Goal: Transaction & Acquisition: Purchase product/service

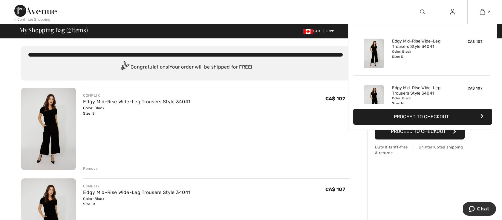
click at [442, 119] on button "Proceed to Checkout" at bounding box center [422, 117] width 139 height 16
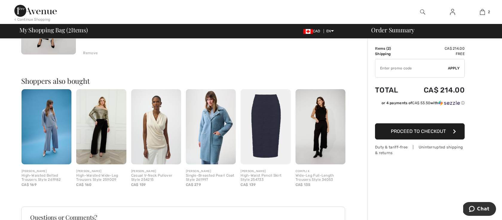
scroll to position [199, 0]
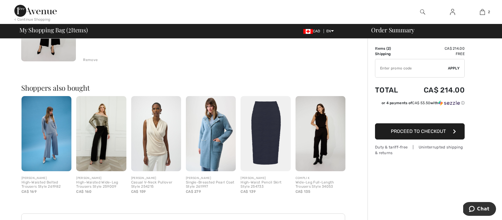
click at [326, 144] on img at bounding box center [321, 133] width 50 height 75
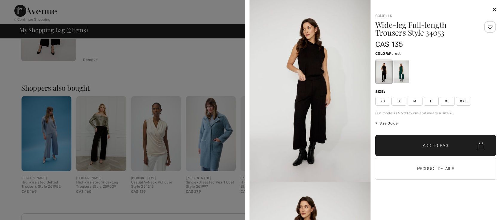
click at [396, 83] on div at bounding box center [401, 71] width 16 height 22
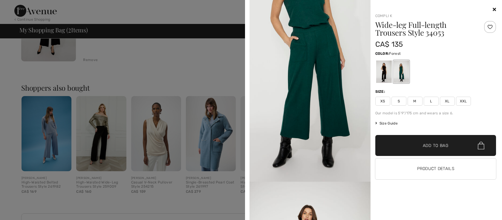
click at [323, 64] on img at bounding box center [310, 90] width 121 height 181
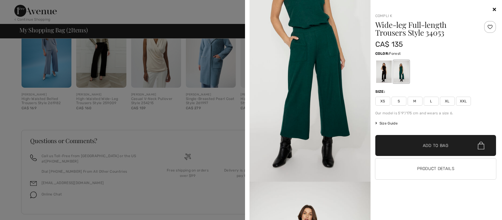
scroll to position [286, 0]
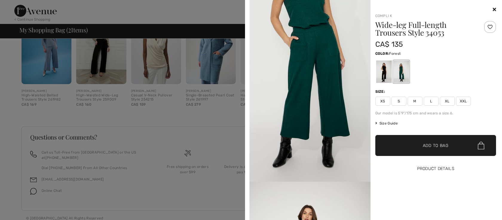
click at [449, 165] on button "Product Details" at bounding box center [435, 168] width 121 height 21
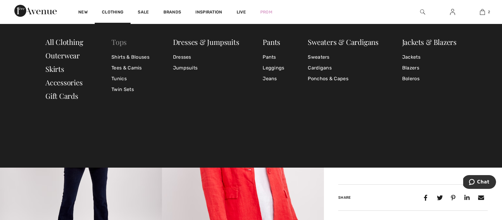
click at [122, 42] on link "Tops" at bounding box center [118, 42] width 15 height 10
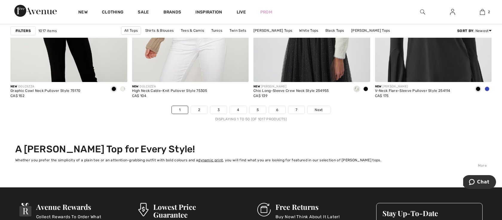
scroll to position [3106, 0]
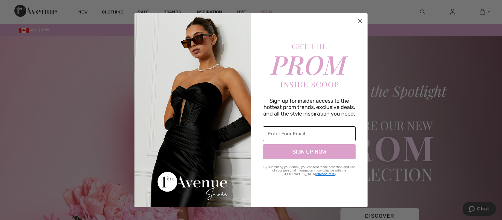
click at [286, 133] on input "Enter Your Email" at bounding box center [309, 133] width 93 height 15
type input "denisemryan@hotmail.com"
click at [312, 151] on button "SIGN UP NOW" at bounding box center [309, 151] width 93 height 15
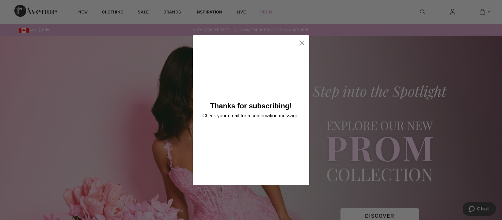
click at [302, 42] on circle "Close dialog" at bounding box center [302, 43] width 10 height 10
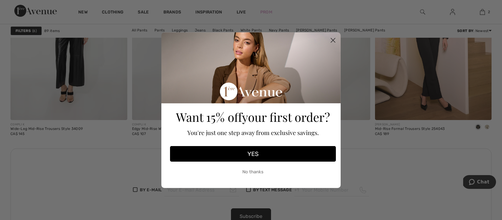
click at [256, 154] on button "YES" at bounding box center [253, 154] width 166 height 16
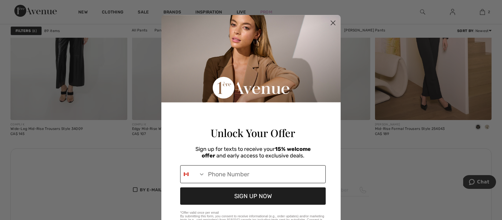
click at [242, 183] on input "Phone Number" at bounding box center [265, 173] width 120 height 17
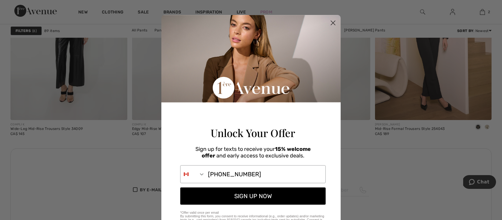
type input "709-589-7535"
click at [265, 204] on button "SIGN UP NOW" at bounding box center [253, 195] width 146 height 17
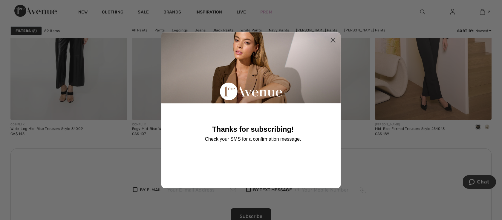
click at [332, 39] on icon "Close dialog" at bounding box center [333, 40] width 4 height 4
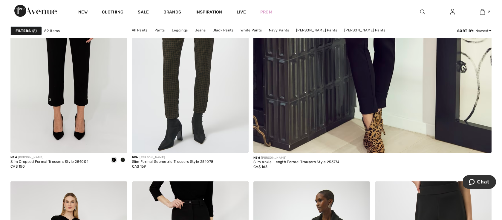
scroll to position [230, 0]
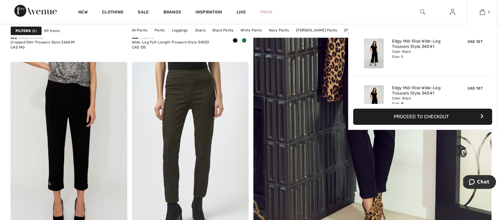
click at [485, 10] on img at bounding box center [482, 11] width 5 height 7
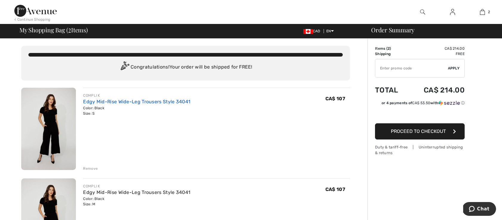
click at [165, 101] on link "Edgy Mid-Rise Wide-Leg Trousers Style 34041" at bounding box center [136, 102] width 107 height 6
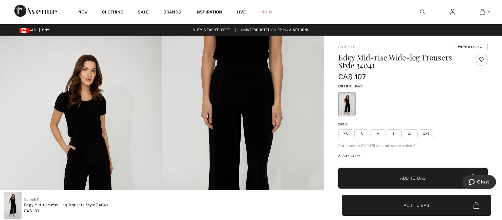
click at [343, 134] on span "XS" at bounding box center [345, 133] width 15 height 9
click at [440, 173] on span "✔ Added to Bag Add to Bag" at bounding box center [412, 177] width 149 height 21
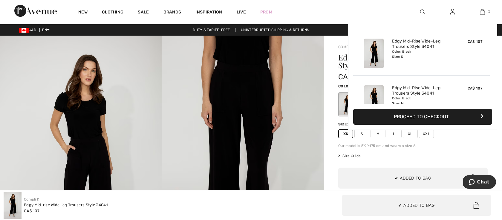
scroll to position [65, 0]
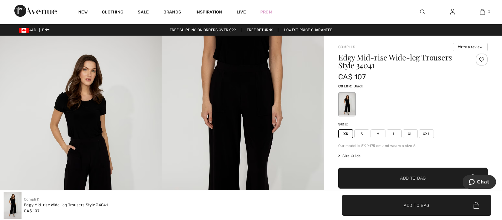
click at [422, 179] on span "Add to Bag" at bounding box center [413, 178] width 26 height 6
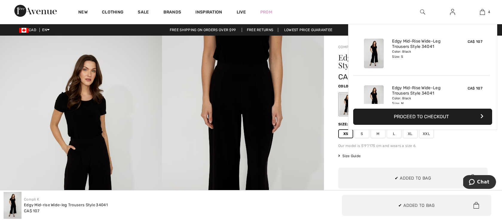
scroll to position [112, 0]
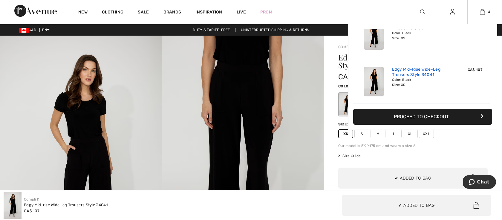
click at [414, 70] on link "Edgy Mid-Rise Wide-Leg Trousers Style 34041" at bounding box center [421, 72] width 59 height 11
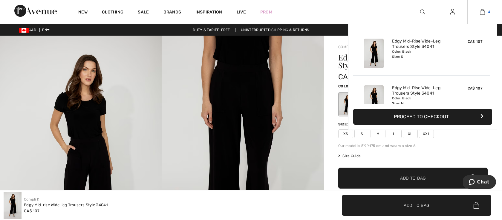
click at [481, 10] on img at bounding box center [482, 11] width 5 height 7
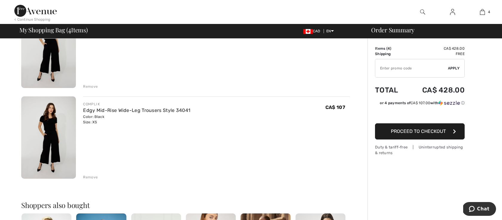
scroll to position [264, 0]
click at [88, 175] on div "Remove" at bounding box center [90, 176] width 15 height 5
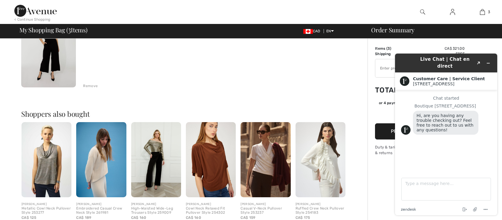
scroll to position [0, 0]
click at [303, 59] on div "COMPLI K Edgy Mid-Rise Wide-Leg Trousers Style 34041 Color: Black Size: XS Fina…" at bounding box center [216, 46] width 267 height 83
click at [371, 91] on div "Order Summary Details Items ( 3 ) CA$ 321.00 Promo code CA$ 0.00 Shipping Free …" at bounding box center [435, 56] width 135 height 563
click at [491, 60] on button "Minimize widget" at bounding box center [489, 63] width 10 height 8
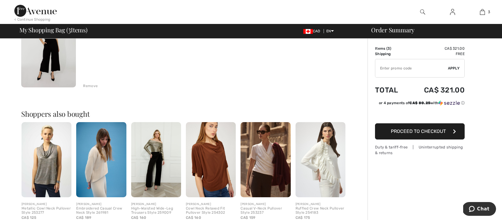
click at [384, 71] on input "TEXT" at bounding box center [411, 68] width 73 height 18
type input "NEW15"
click at [454, 68] on span "Apply" at bounding box center [454, 67] width 12 height 5
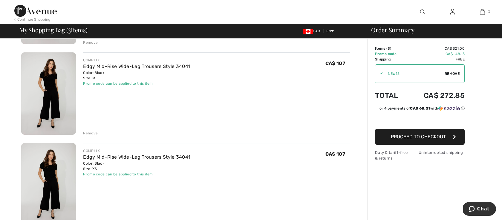
scroll to position [108, 0]
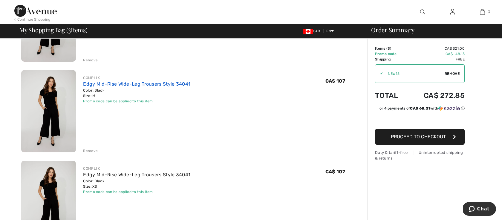
click at [144, 82] on link "Edgy Mid-Rise Wide-Leg Trousers Style 34041" at bounding box center [136, 84] width 107 height 6
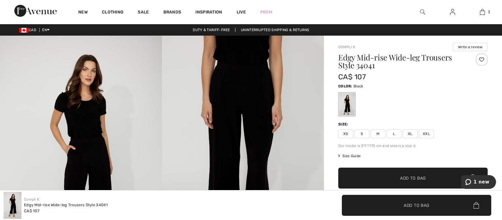
click at [396, 135] on span "L" at bounding box center [394, 133] width 15 height 9
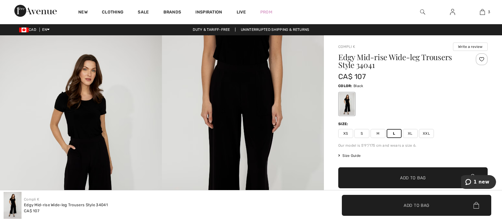
click at [416, 179] on span "Add to Bag" at bounding box center [413, 178] width 26 height 6
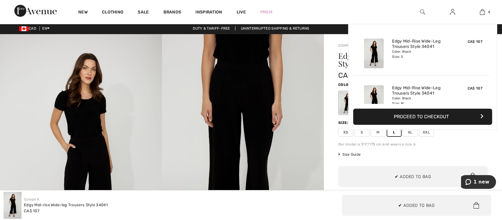
scroll to position [112, 0]
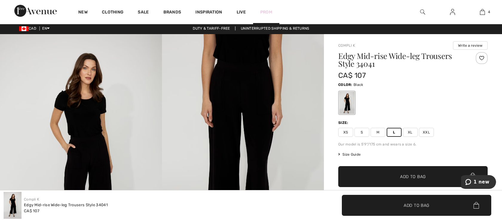
click at [271, 10] on link "Prom" at bounding box center [266, 12] width 12 height 6
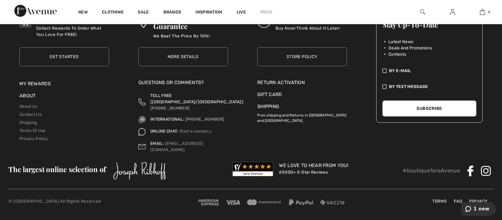
scroll to position [760, 0]
click at [301, 66] on link "Store Policy" at bounding box center [302, 56] width 90 height 19
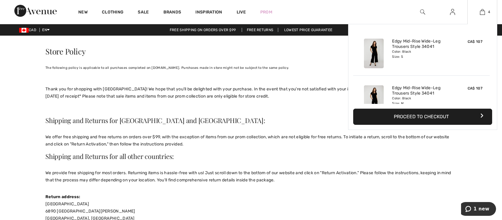
click at [434, 117] on button "Proceed to Checkout" at bounding box center [422, 117] width 139 height 16
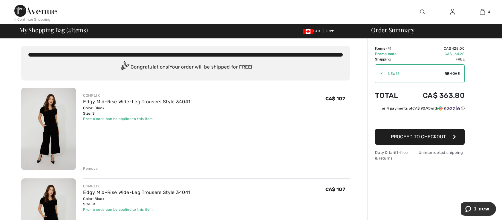
click at [436, 141] on button "Proceed to Checkout" at bounding box center [420, 137] width 90 height 16
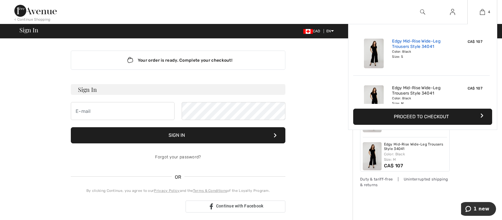
click at [406, 39] on link "Edgy Mid-Rise Wide-Leg Trousers Style 34041" at bounding box center [421, 44] width 59 height 11
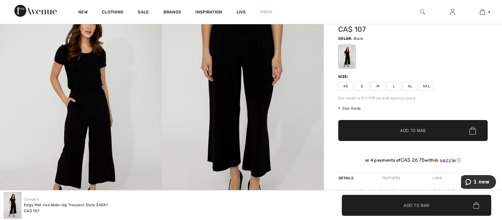
scroll to position [61, 0]
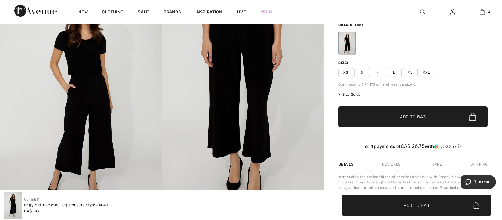
click at [349, 94] on span "Size Guide" at bounding box center [349, 94] width 22 height 5
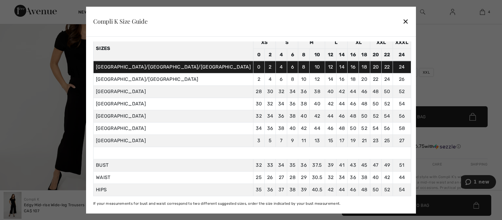
scroll to position [33, 0]
click at [403, 22] on div "✕" at bounding box center [406, 21] width 6 height 13
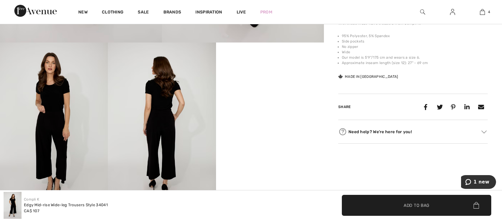
scroll to position [226, 0]
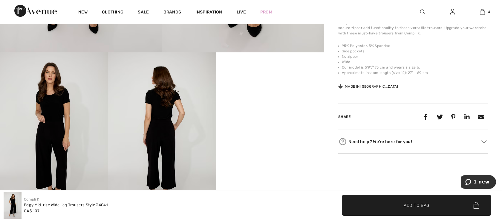
click at [349, 88] on div "Made in Canada" at bounding box center [368, 86] width 60 height 5
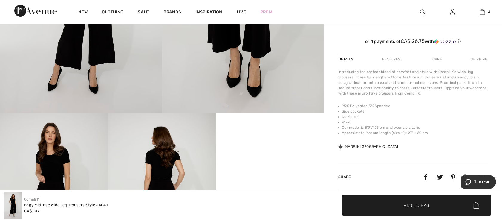
scroll to position [143, 0]
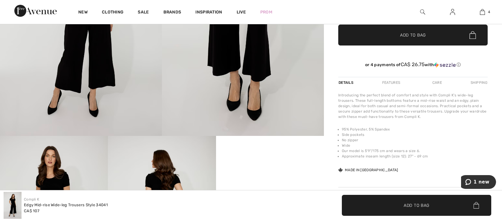
click at [393, 83] on div "Features" at bounding box center [391, 82] width 28 height 11
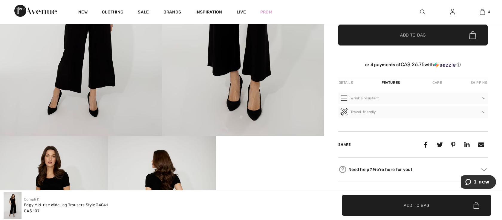
click at [393, 83] on div "Features" at bounding box center [391, 82] width 29 height 11
click at [389, 95] on button "Wrinkle resistant" at bounding box center [412, 97] width 149 height 11
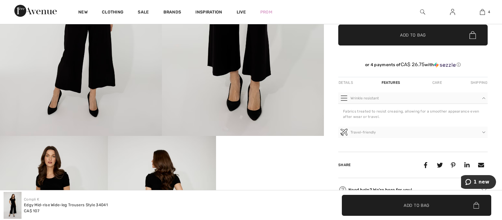
click at [485, 133] on button "Travel-friendly" at bounding box center [412, 131] width 149 height 11
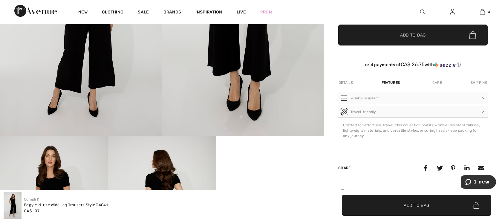
click at [436, 82] on div "Care" at bounding box center [437, 82] width 20 height 11
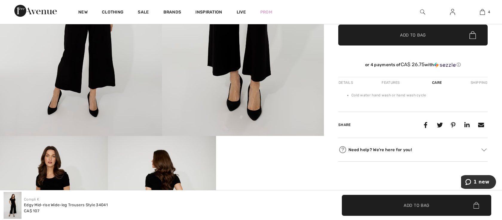
click at [339, 80] on div "Details" at bounding box center [346, 82] width 16 height 11
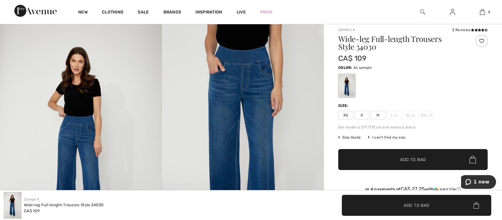
scroll to position [0, 0]
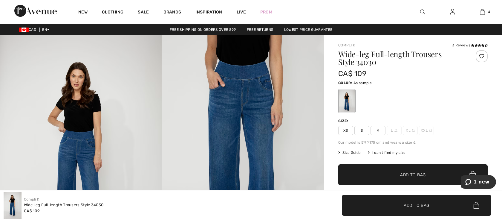
click at [462, 45] on div "3 Reviews" at bounding box center [470, 44] width 36 height 5
click at [484, 44] on icon at bounding box center [482, 45] width 3 height 3
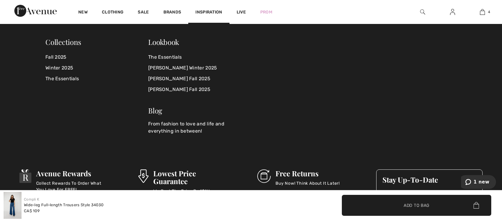
scroll to position [1110, 0]
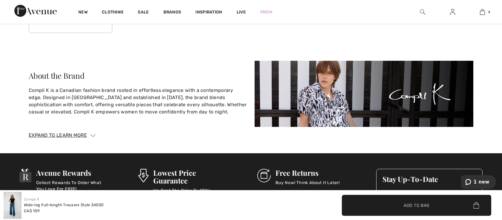
click at [80, 29] on button "Show More Reviews" at bounding box center [71, 23] width 84 height 20
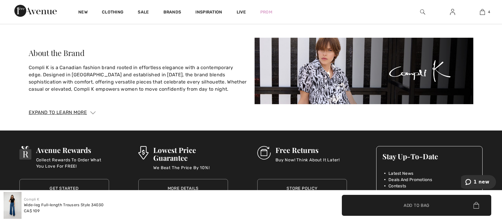
scroll to position [1223, 0]
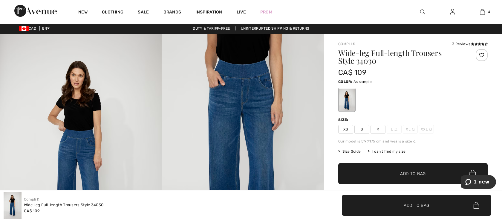
scroll to position [0, 0]
